Goal: Communication & Community: Answer question/provide support

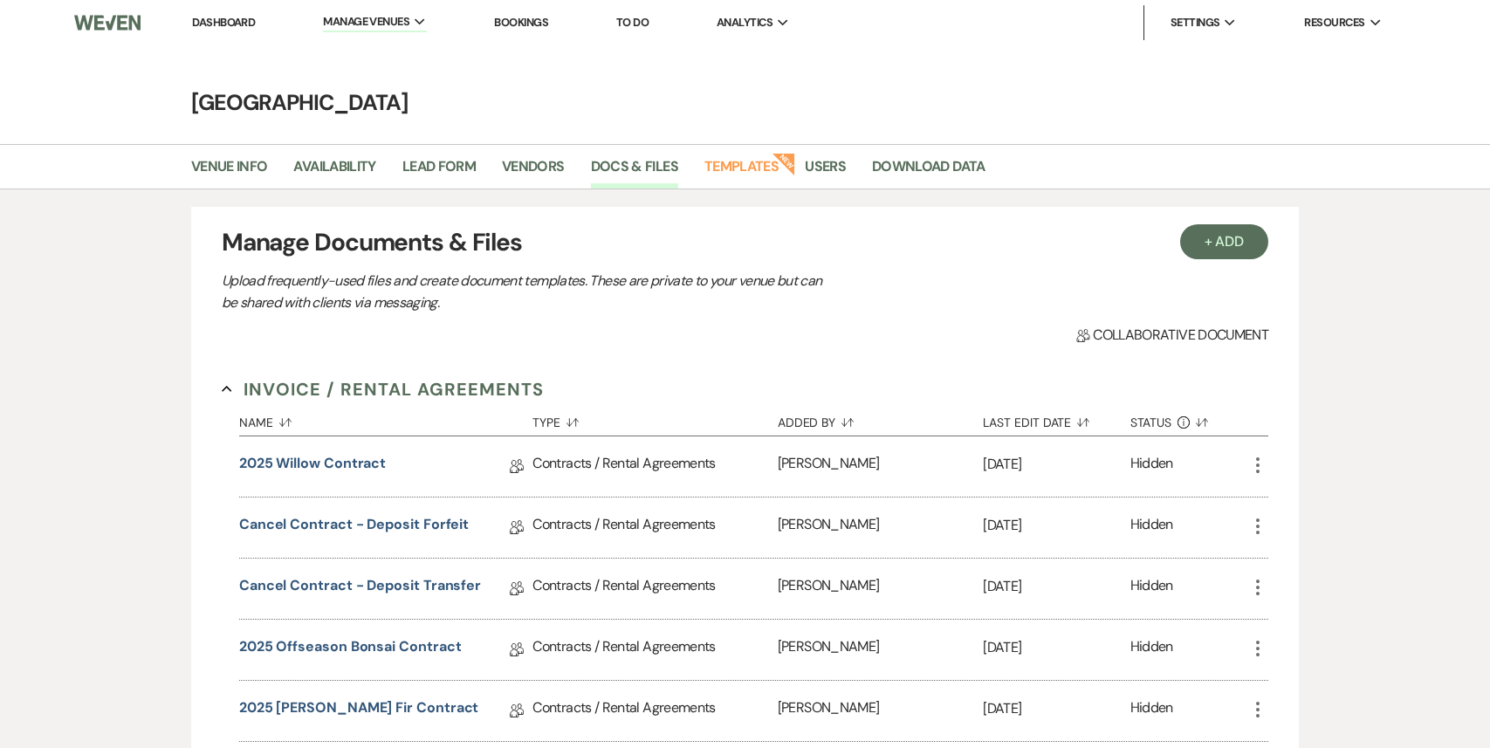
click at [218, 3] on nav "Dashboard Manage Venues Expand Treehouse Point Elopements at [GEOGRAPHIC_DATA] …" at bounding box center [745, 22] width 1490 height 45
click at [218, 27] on link "Dashboard" at bounding box center [223, 22] width 63 height 15
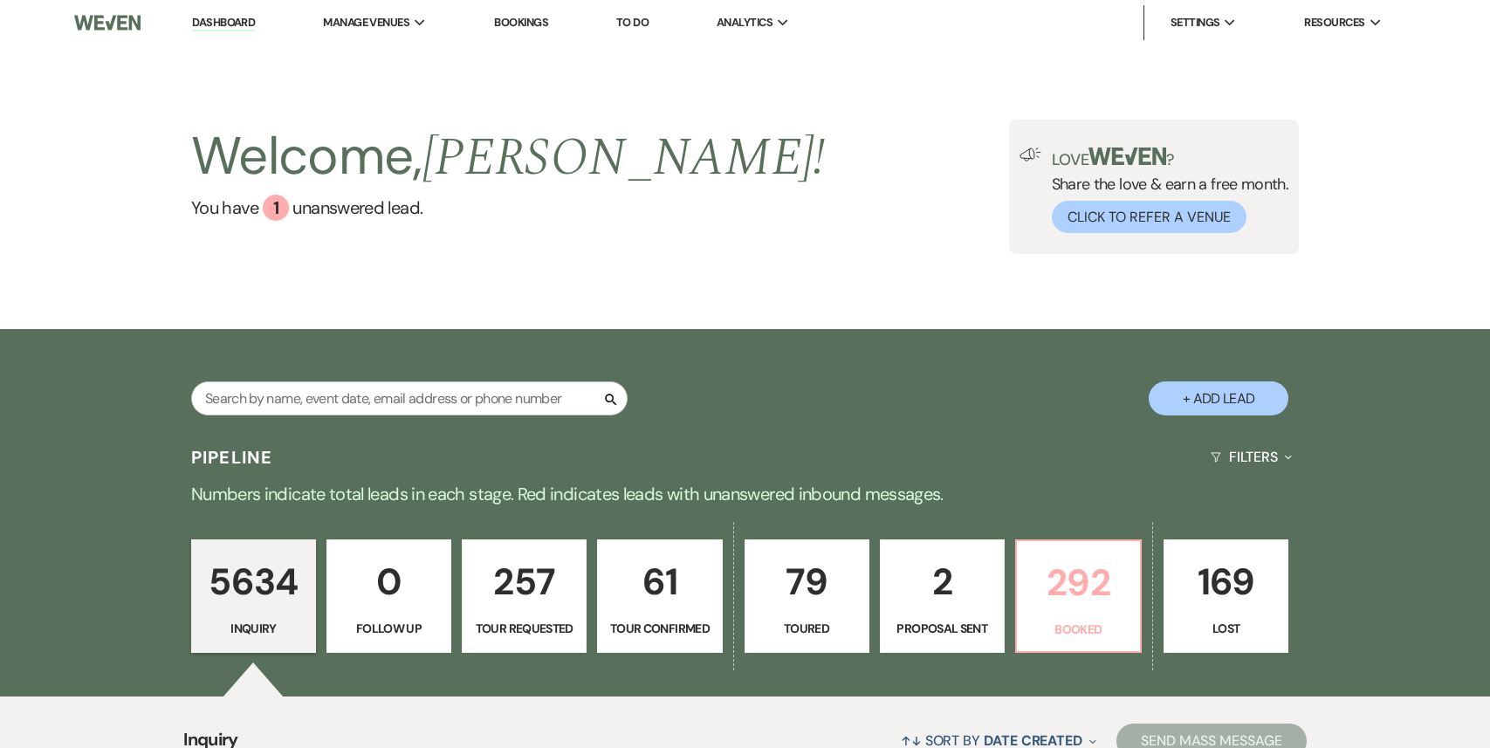
click at [1092, 588] on p "292" at bounding box center [1079, 582] width 102 height 58
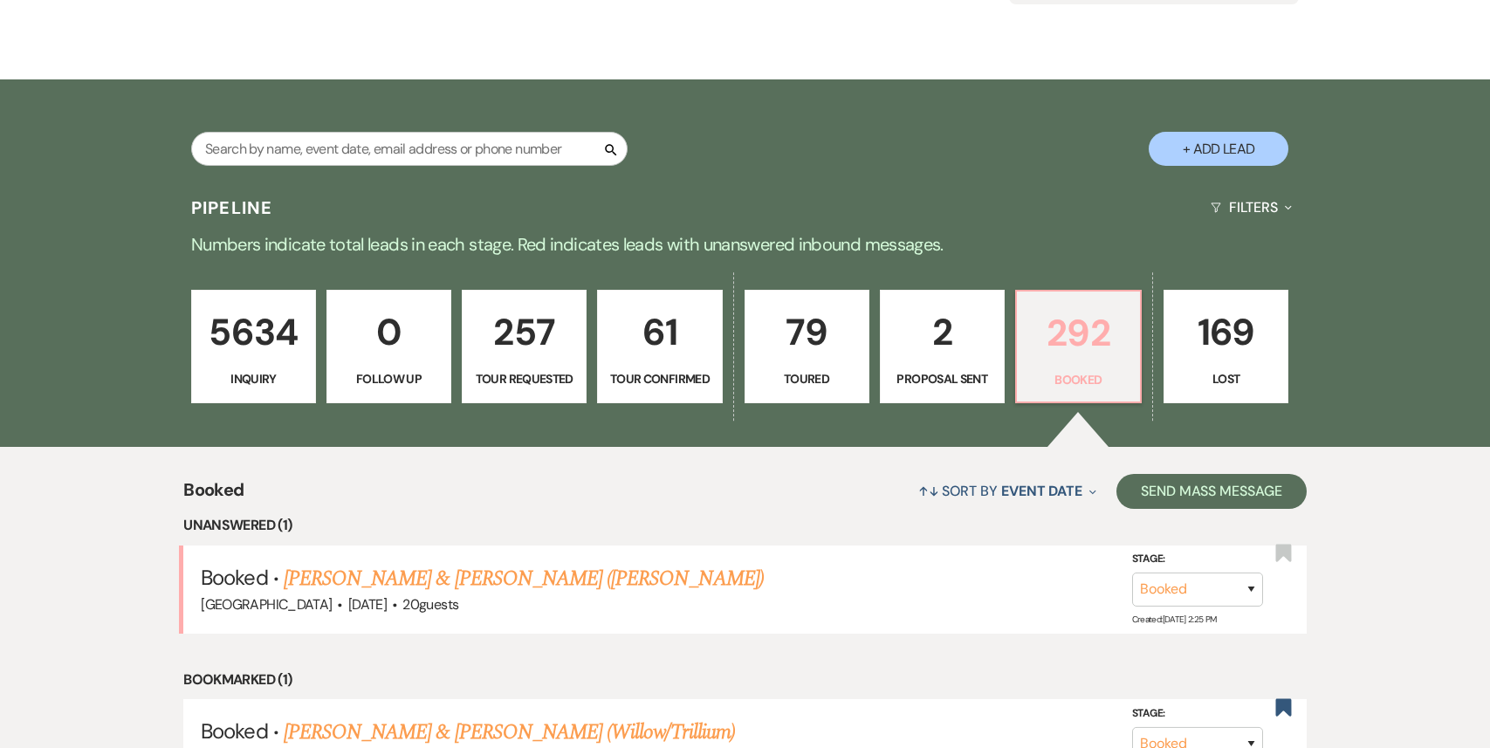
scroll to position [452, 0]
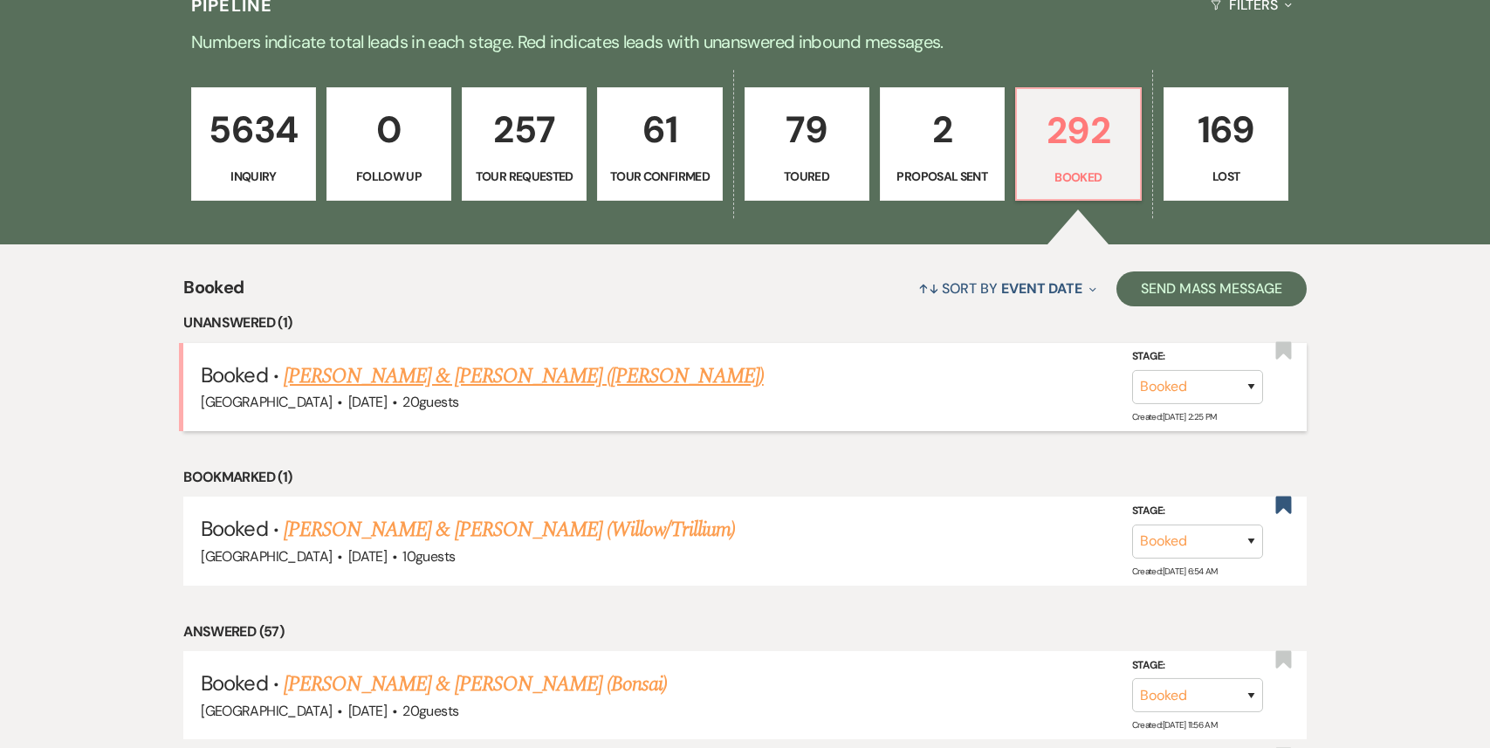
click at [497, 379] on link "[PERSON_NAME] & [PERSON_NAME] ([PERSON_NAME])" at bounding box center [524, 376] width 480 height 31
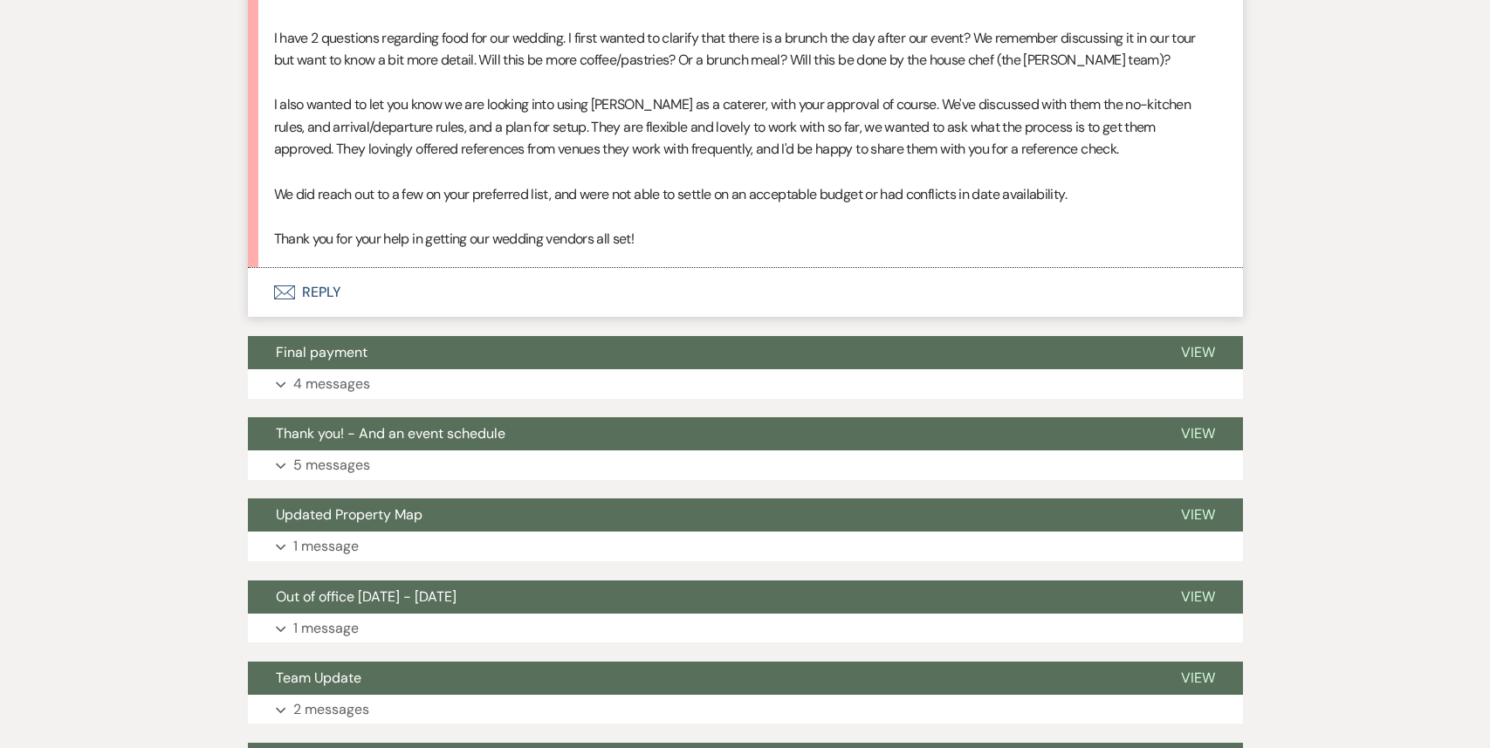
scroll to position [652, 0]
click at [429, 291] on button "Envelope Reply" at bounding box center [745, 291] width 995 height 49
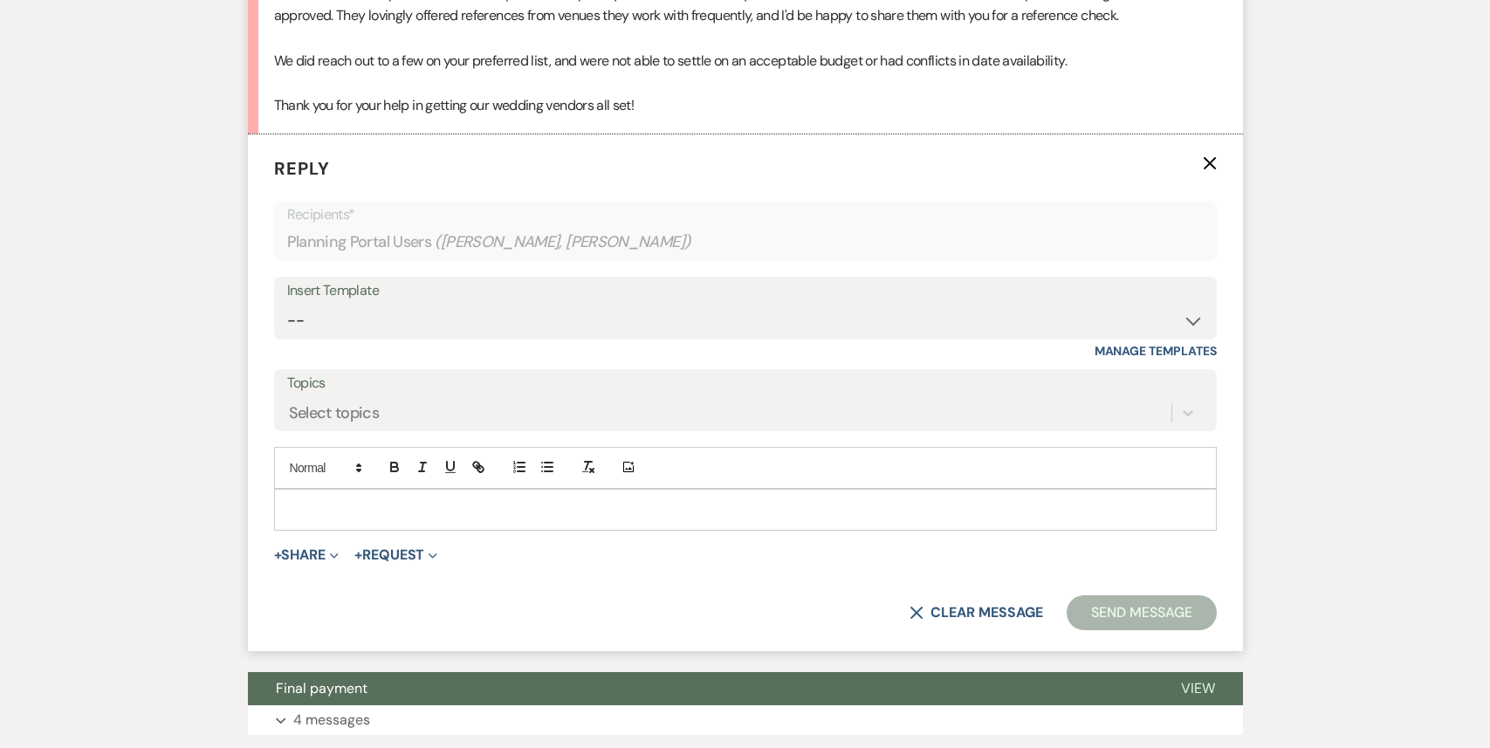
scroll to position [804, 0]
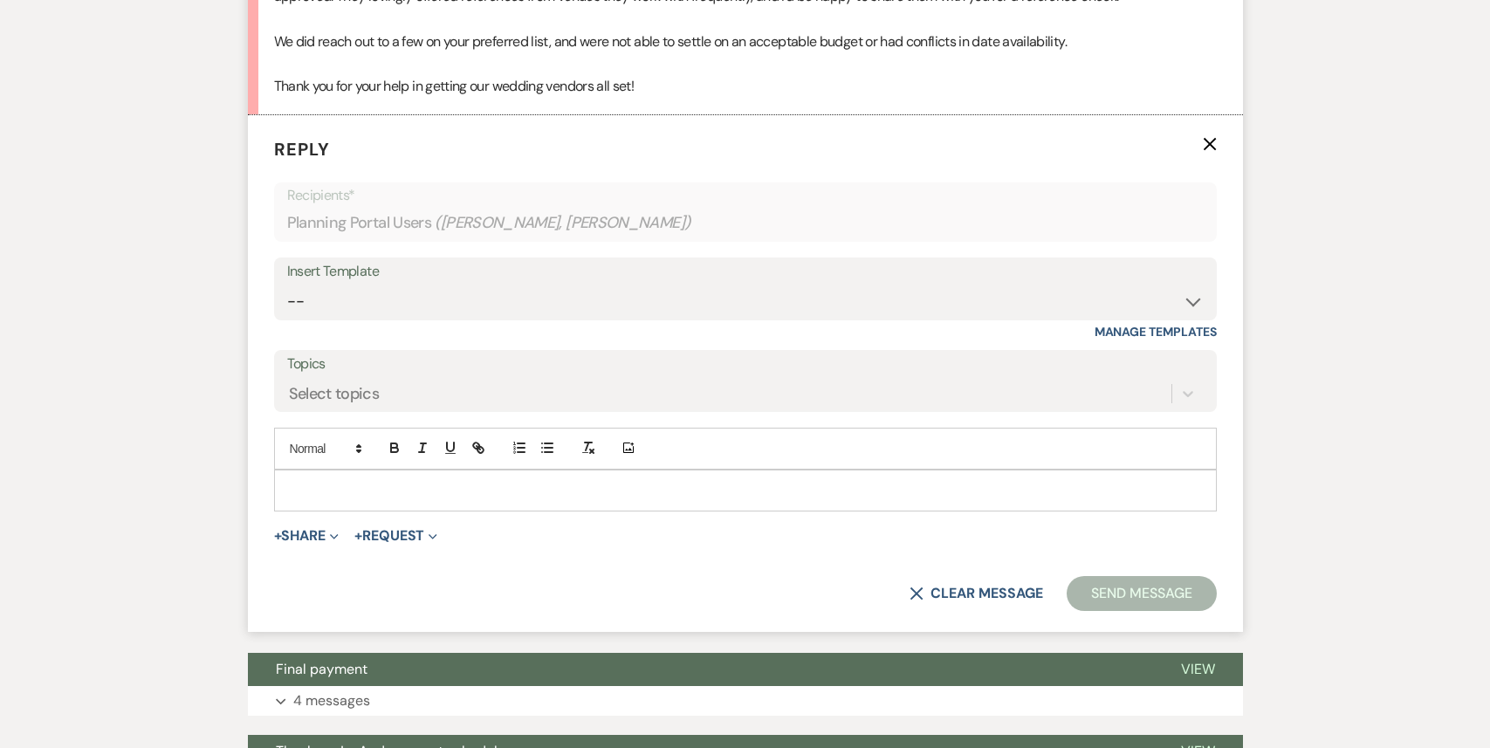
click at [373, 471] on div at bounding box center [745, 491] width 941 height 40
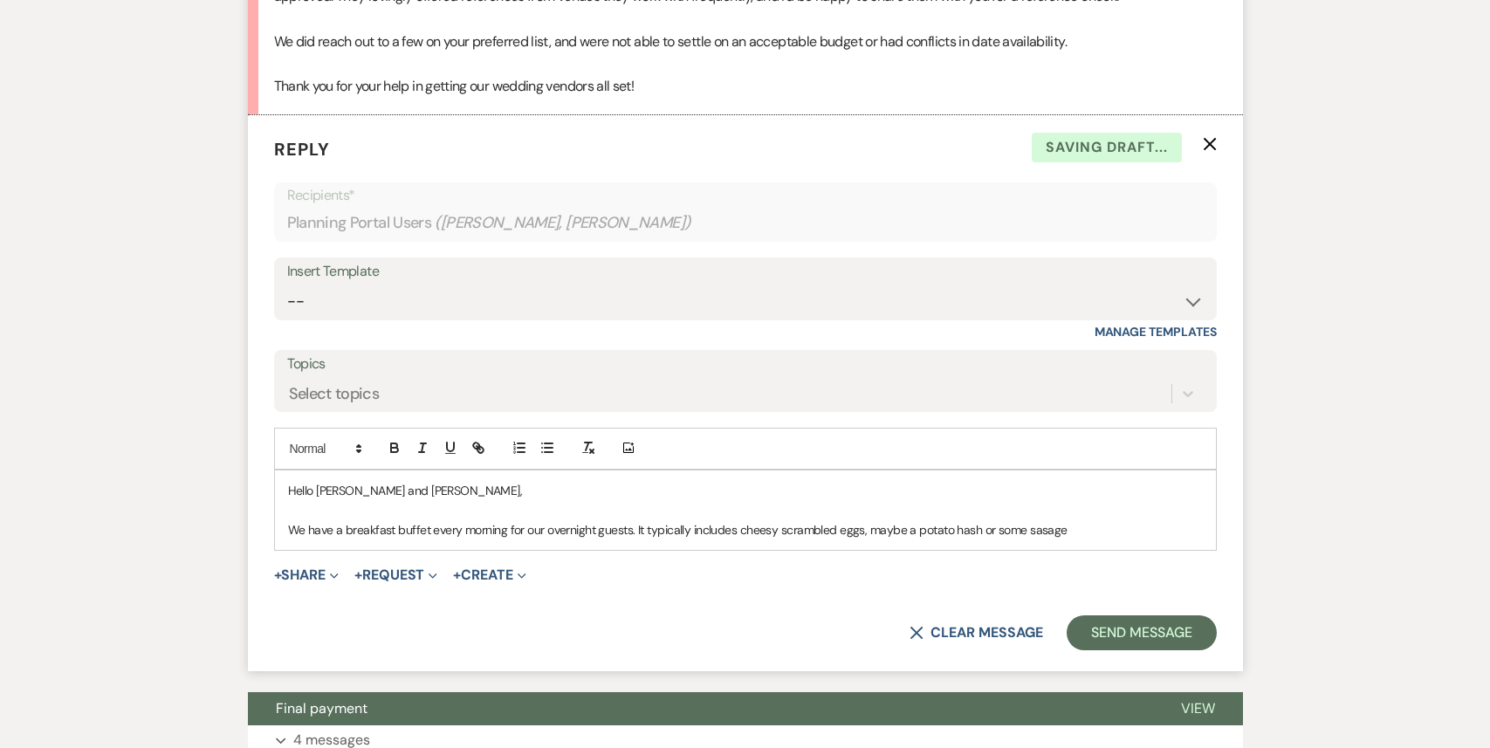
click at [1041, 531] on p "We have a breakfast buffet every morning for our overnight guests. It typically…" at bounding box center [745, 529] width 915 height 19
click at [1080, 533] on p "We have a breakfast buffet every morning for our overnight guests. It typically…" at bounding box center [745, 529] width 915 height 19
click at [1178, 531] on p "We have a breakfast buffet every morning for our overnight guests. It typically…" at bounding box center [745, 529] width 915 height 19
click at [1178, 536] on p "We have a breakfast buffet every morning for our overnight guests. It typically…" at bounding box center [745, 529] width 915 height 19
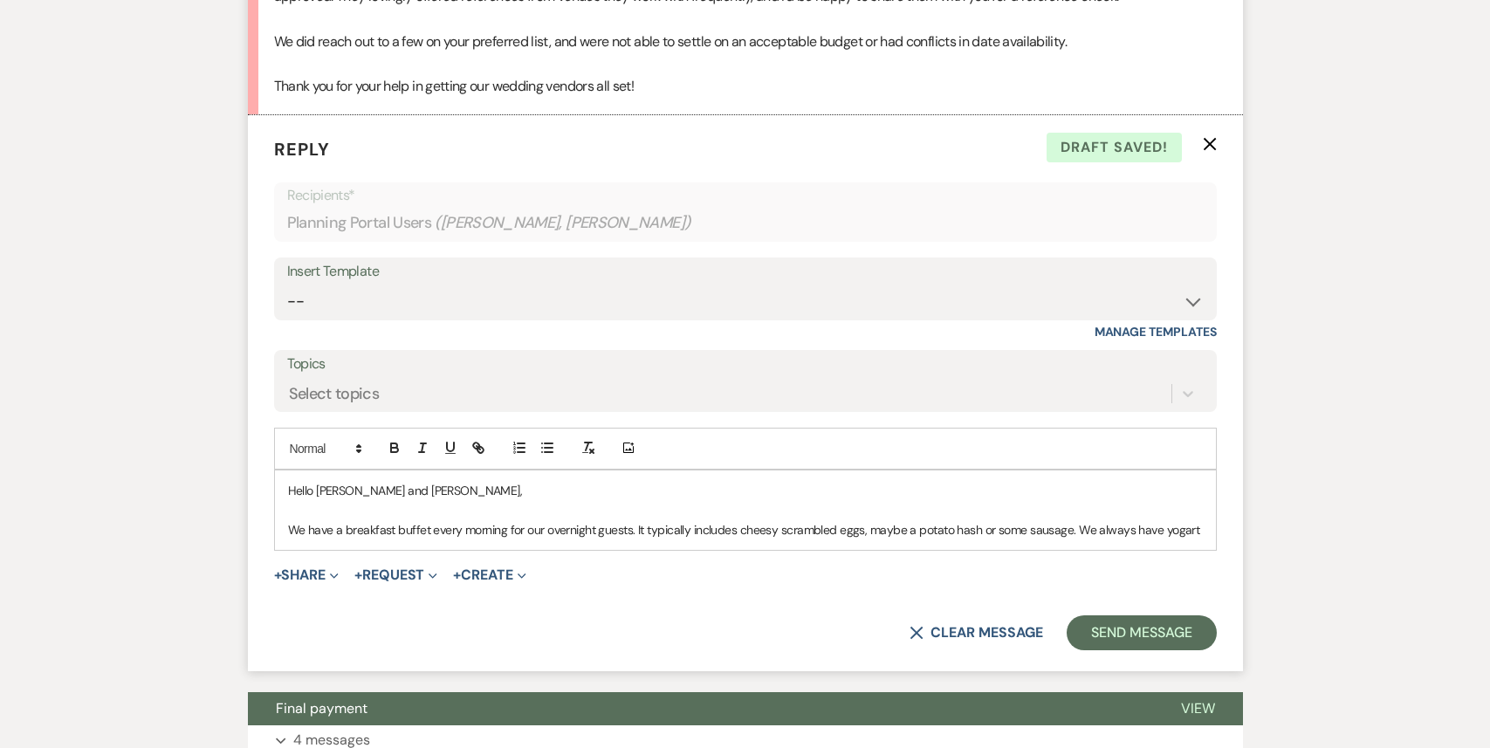
click at [1186, 527] on p "We have a breakfast buffet every morning for our overnight guests. It typically…" at bounding box center [745, 529] width 915 height 19
click at [1170, 533] on p "We have a breakfast buffet every morning for our overnight guests. It typically…" at bounding box center [745, 529] width 915 height 19
click at [1188, 529] on p "We have a breakfast buffet every morning for our overnight guests. It typically…" at bounding box center [745, 529] width 915 height 19
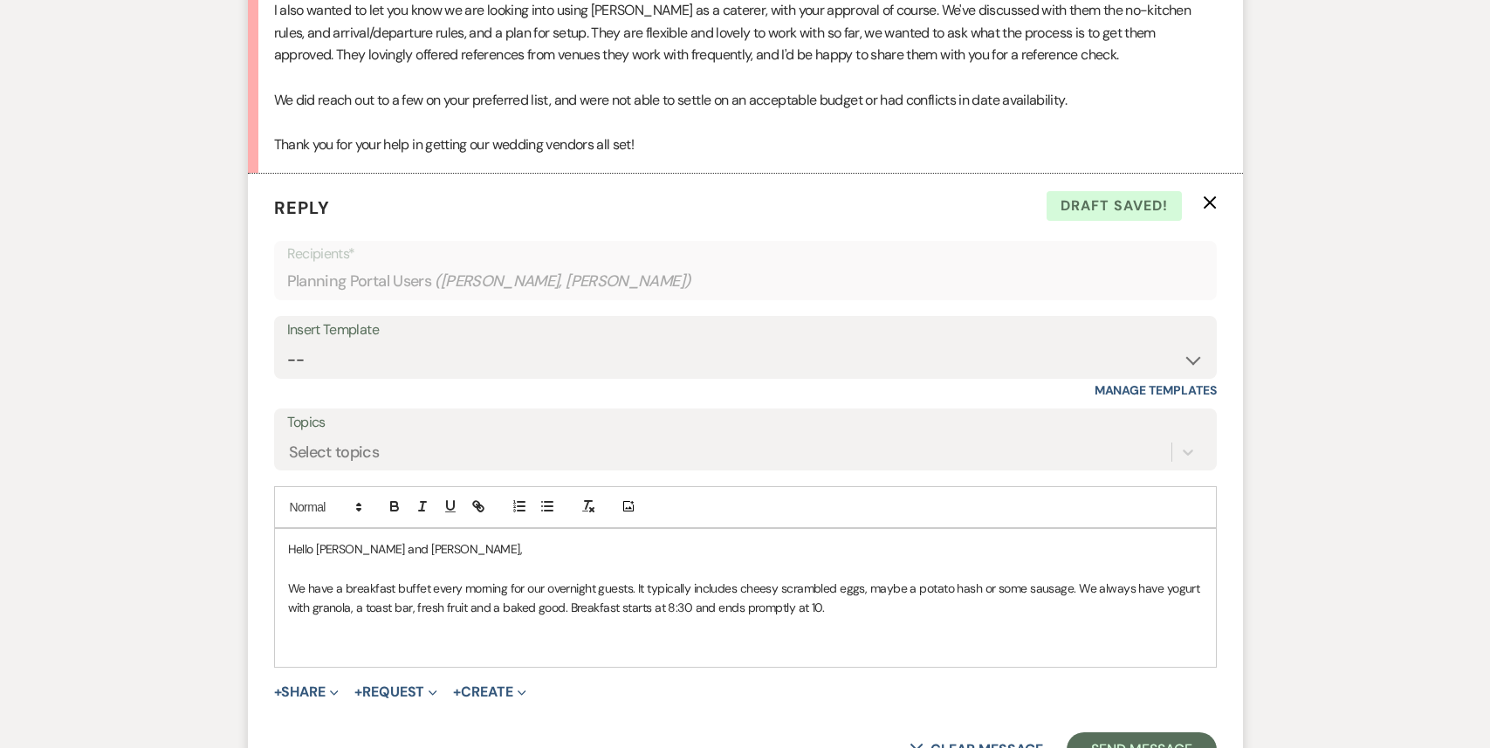
scroll to position [735, 0]
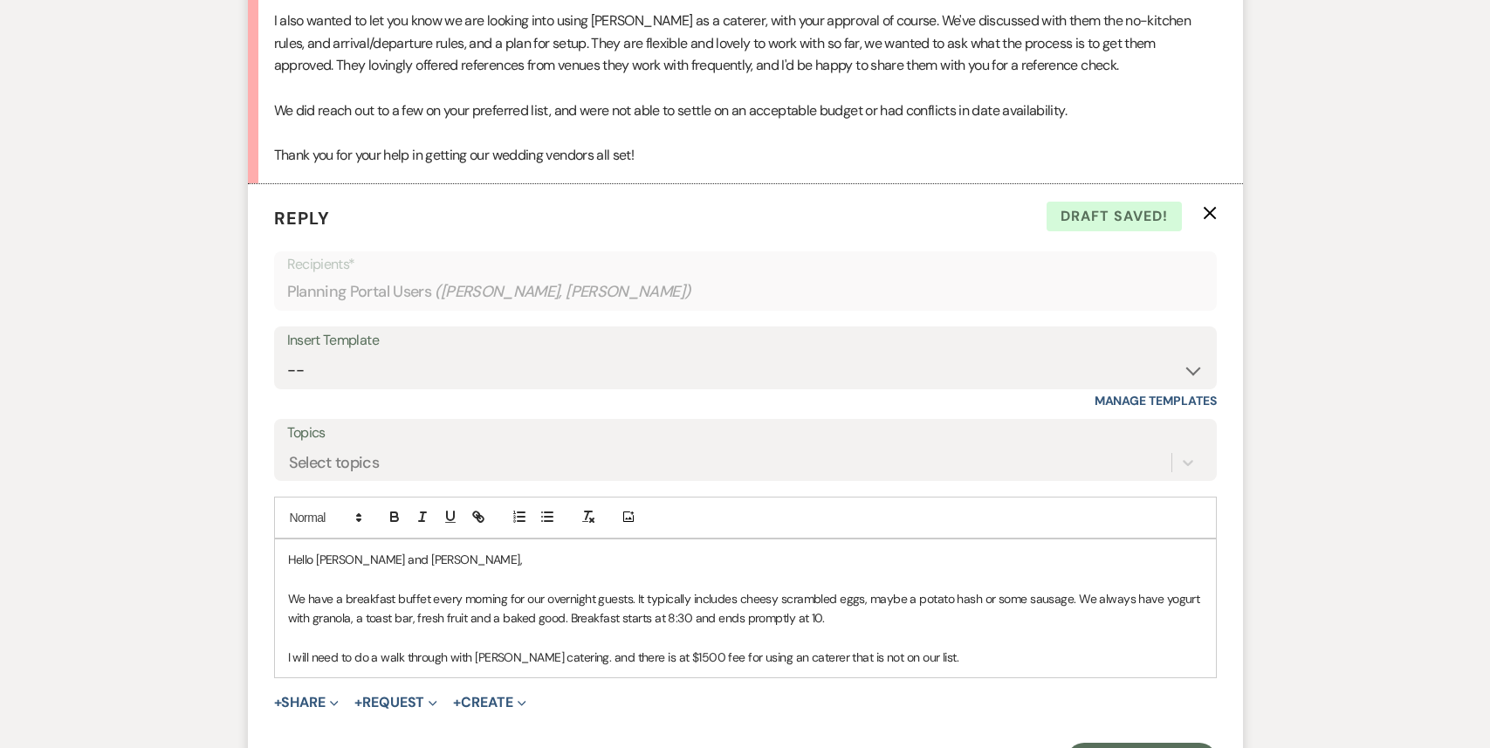
click at [624, 656] on p "I will need to do a walk through with [PERSON_NAME] catering. and there is at $…" at bounding box center [745, 657] width 915 height 19
click at [979, 650] on p "I will need to do a walk through with [PERSON_NAME] catering, and there is at $…" at bounding box center [745, 657] width 915 height 19
drag, startPoint x: 1142, startPoint y: 655, endPoint x: 1171, endPoint y: 651, distance: 29.0
click at [1171, 652] on p "I will need to do a walk through with [PERSON_NAME] catering, and there is at $…" at bounding box center [745, 657] width 915 height 19
click at [1171, 651] on p "I will need to do a walk through with [PERSON_NAME] catering, and there is at $…" at bounding box center [745, 657] width 915 height 19
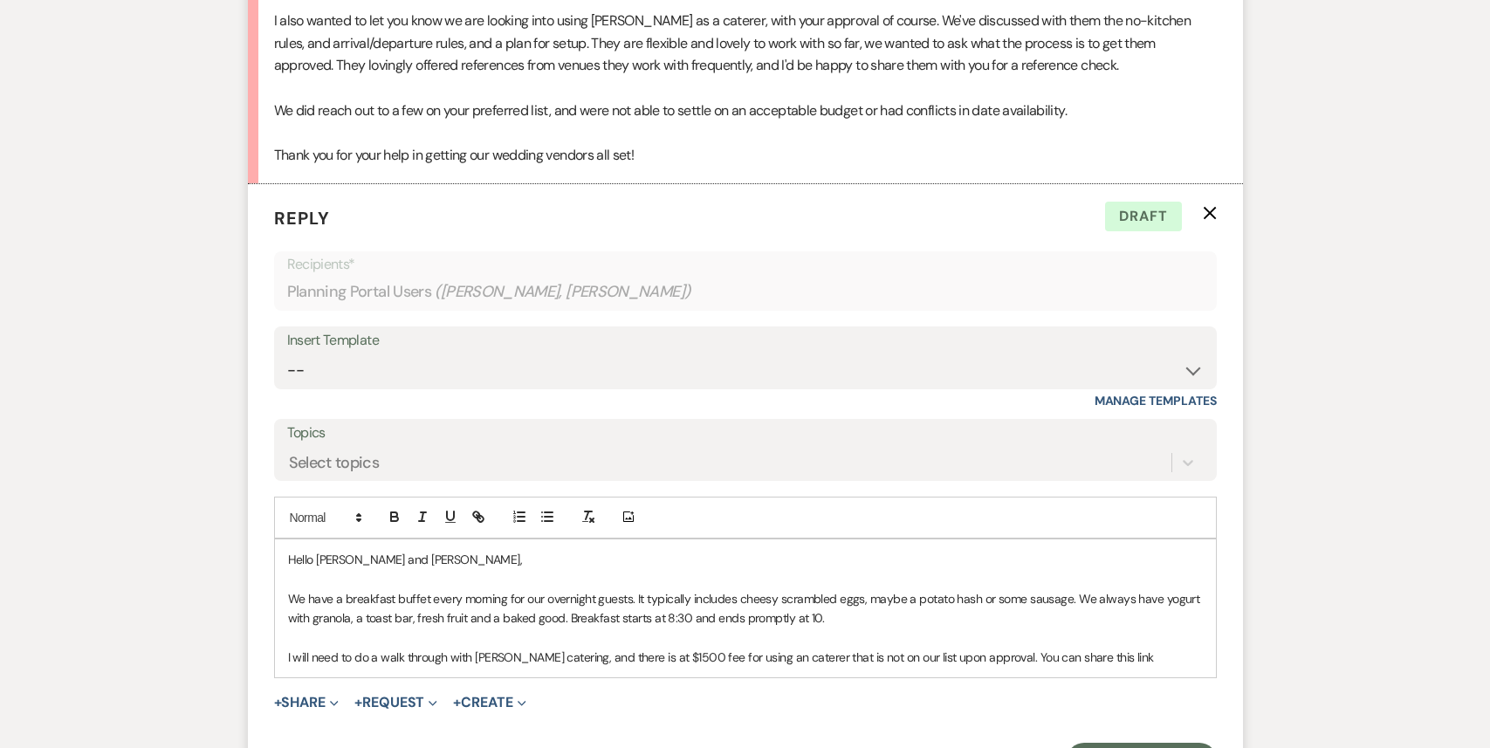
drag, startPoint x: 1167, startPoint y: 656, endPoint x: 1138, endPoint y: 656, distance: 29.7
click at [1138, 656] on p "I will need to do a walk through with [PERSON_NAME] catering, and there is at $…" at bounding box center [745, 657] width 915 height 19
click at [471, 519] on icon "button" at bounding box center [479, 517] width 16 height 16
paste input "[URL][DOMAIN_NAME]"
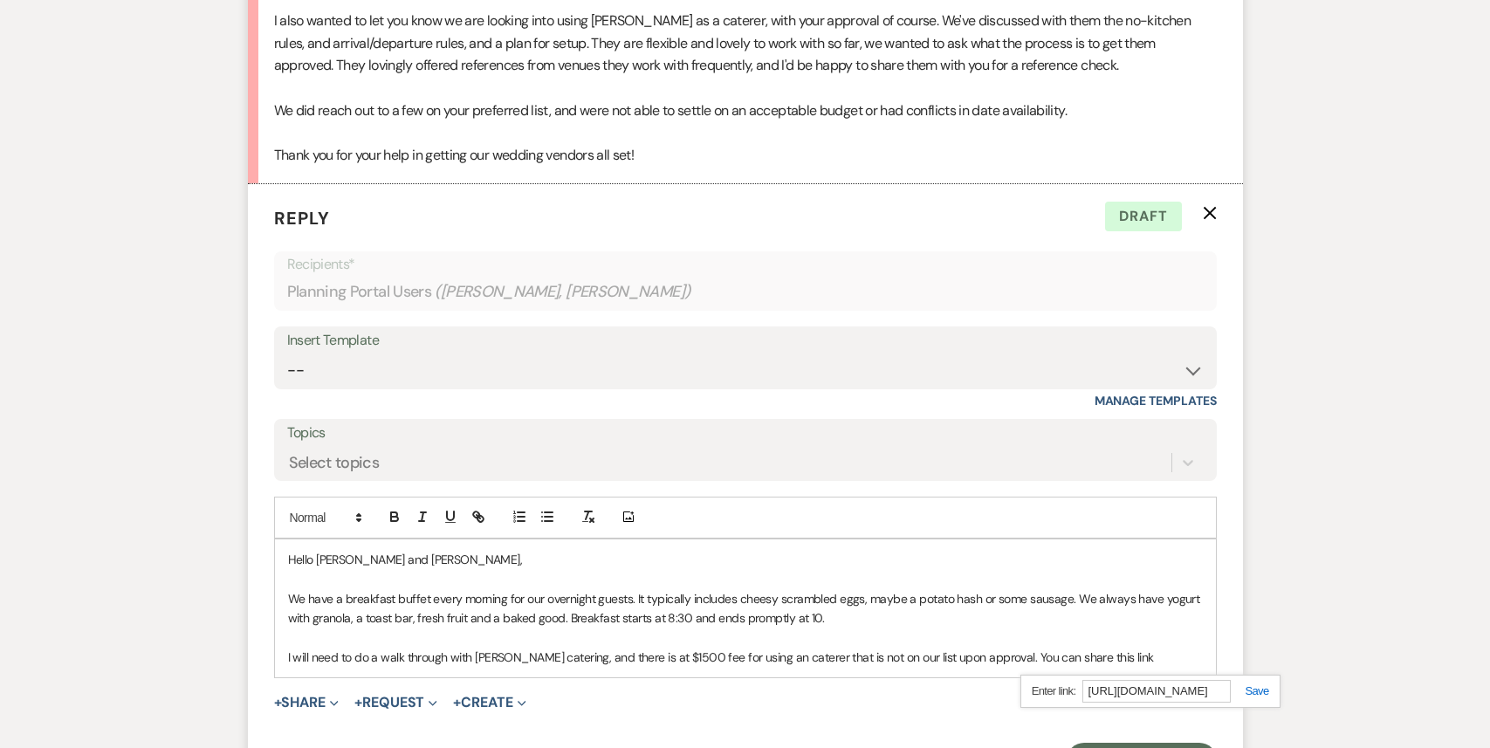
type input "[URL][DOMAIN_NAME]"
click at [1262, 696] on link at bounding box center [1250, 690] width 38 height 13
click at [1173, 663] on p "I will need to do a walk through with [PERSON_NAME] catering, and there is at $…" at bounding box center [745, 657] width 915 height 19
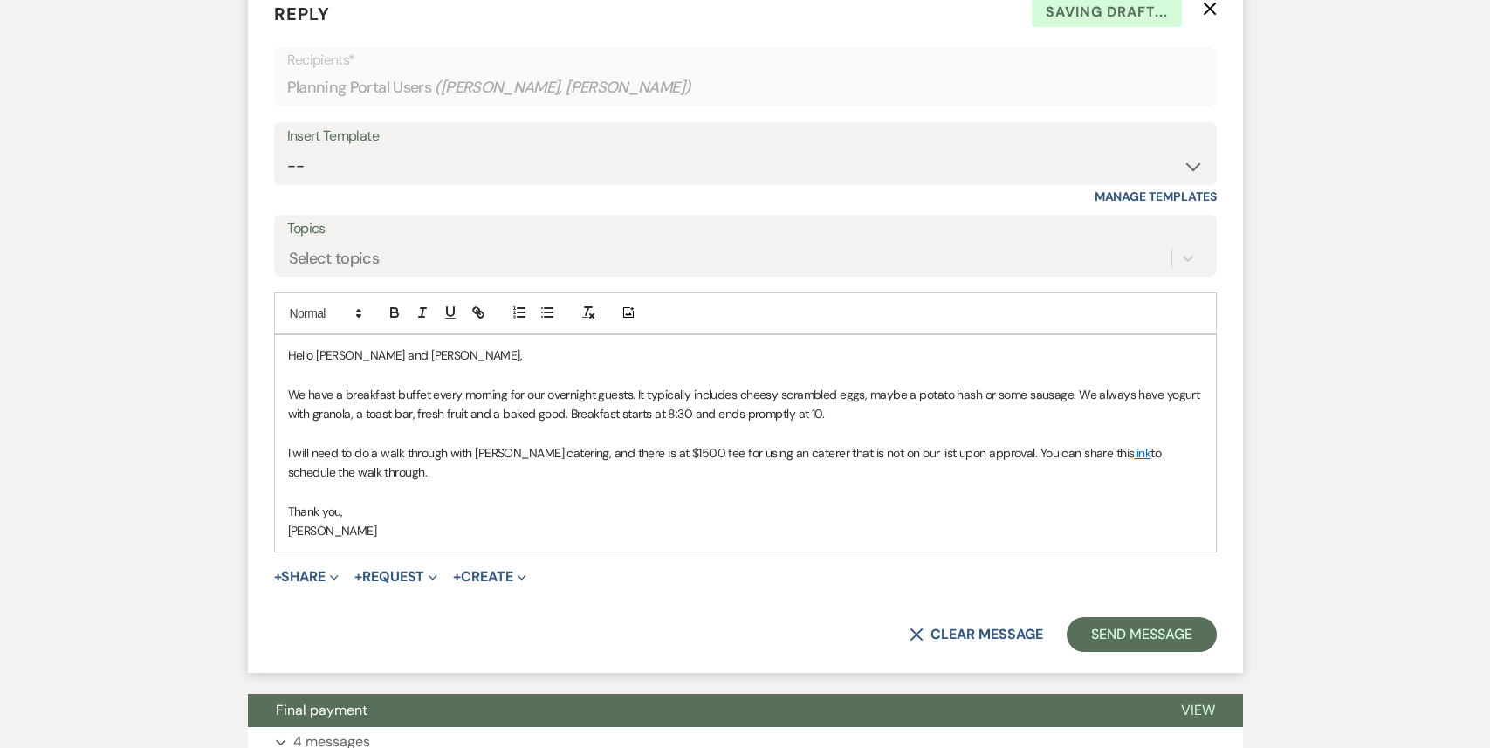
scroll to position [942, 0]
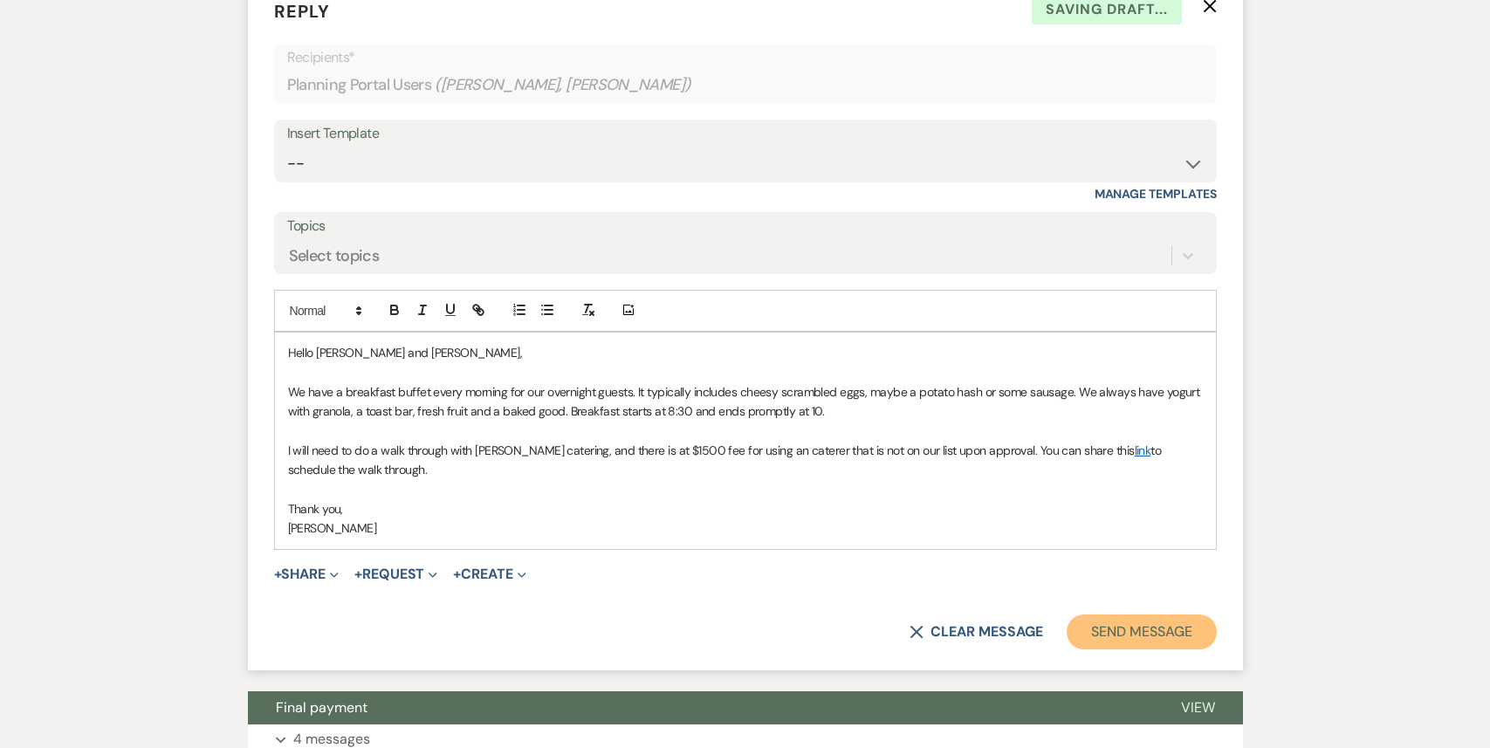
click at [1118, 629] on button "Send Message" at bounding box center [1141, 632] width 149 height 35
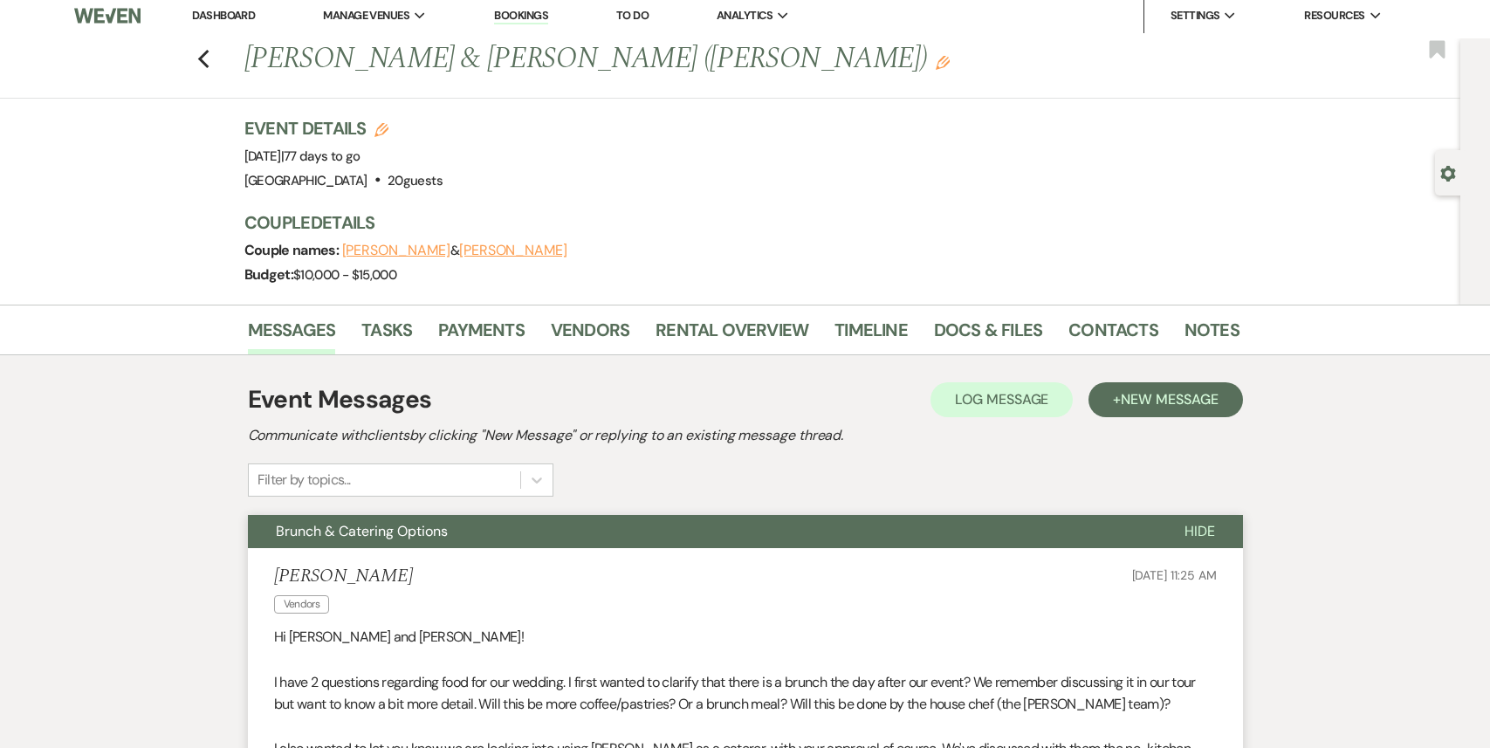
scroll to position [0, 0]
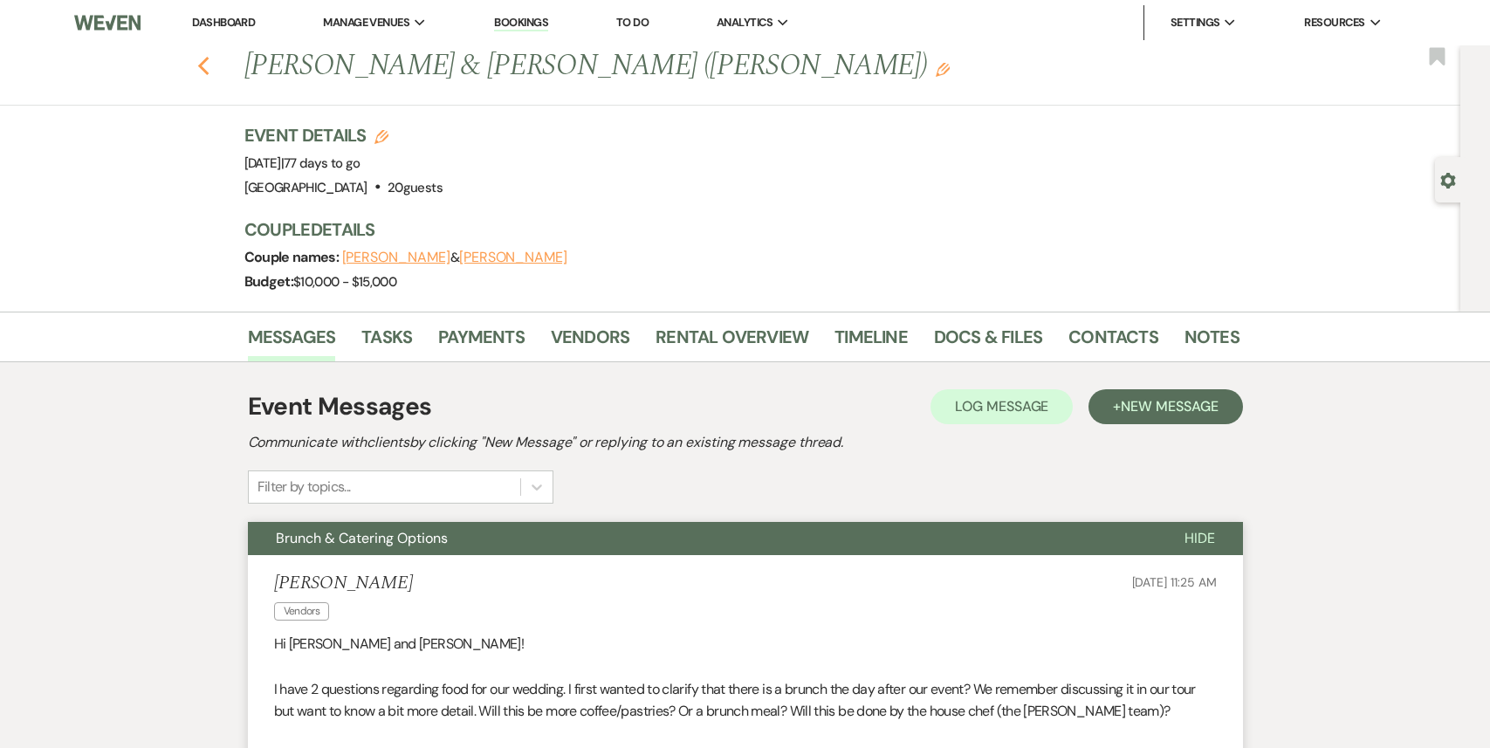
click at [203, 67] on use "button" at bounding box center [202, 66] width 11 height 19
